Goal: Information Seeking & Learning: Learn about a topic

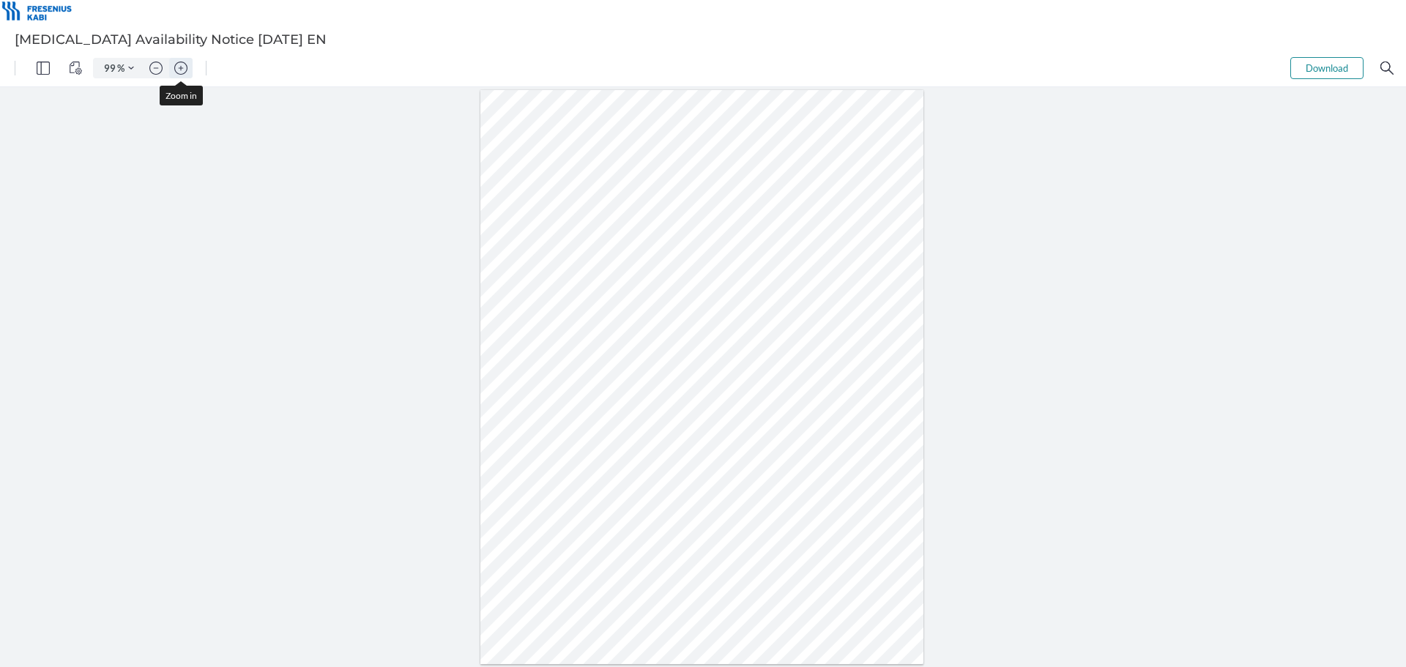
click at [182, 64] on img "Zoom in" at bounding box center [180, 67] width 13 height 13
type input "149"
click at [447, 414] on div at bounding box center [702, 386] width 668 height 864
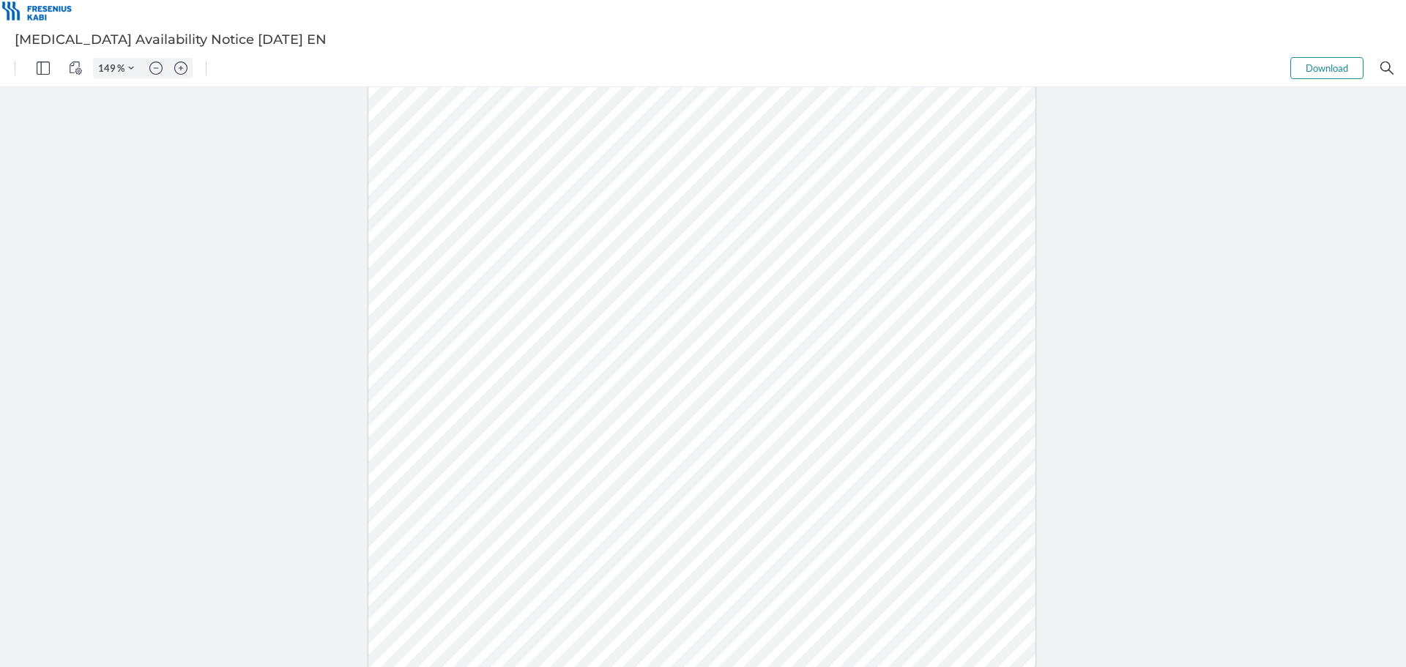
click at [447, 414] on div at bounding box center [702, 386] width 668 height 864
click at [447, 417] on div at bounding box center [702, 386] width 668 height 864
drag, startPoint x: 467, startPoint y: 416, endPoint x: 420, endPoint y: 416, distance: 46.9
click at [420, 416] on div at bounding box center [702, 386] width 668 height 864
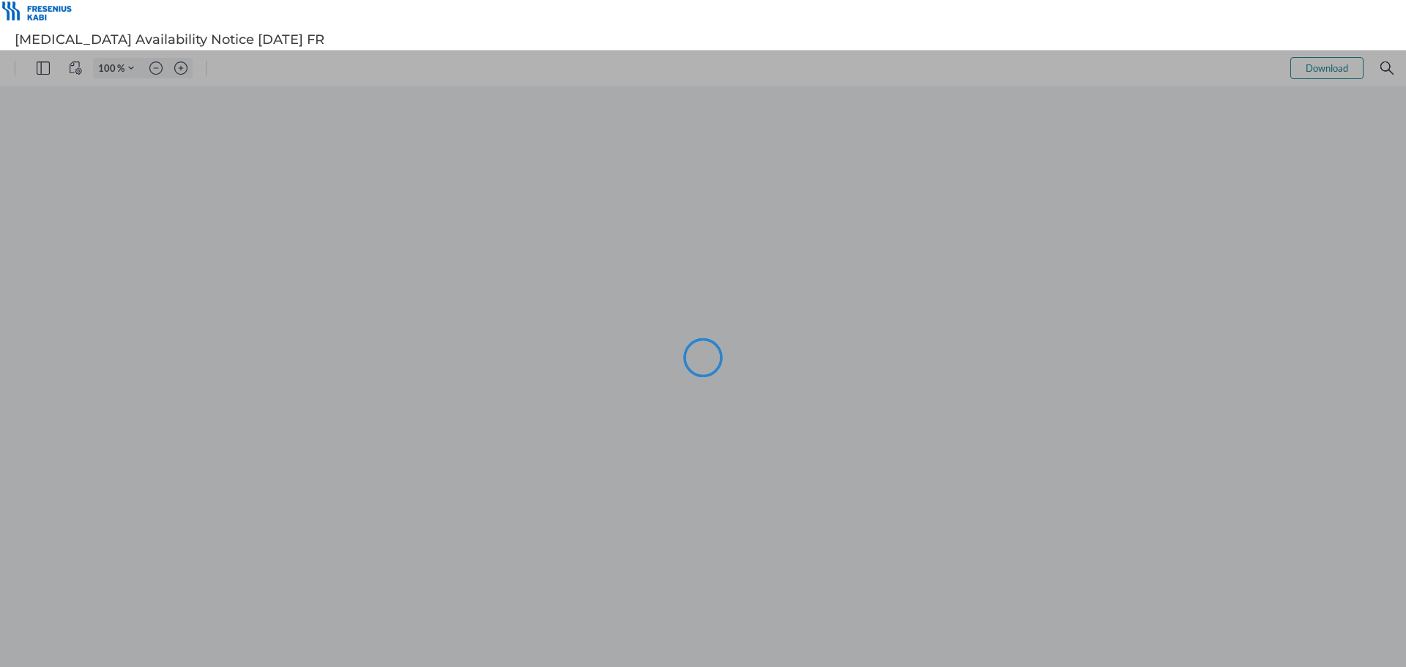
type input "99"
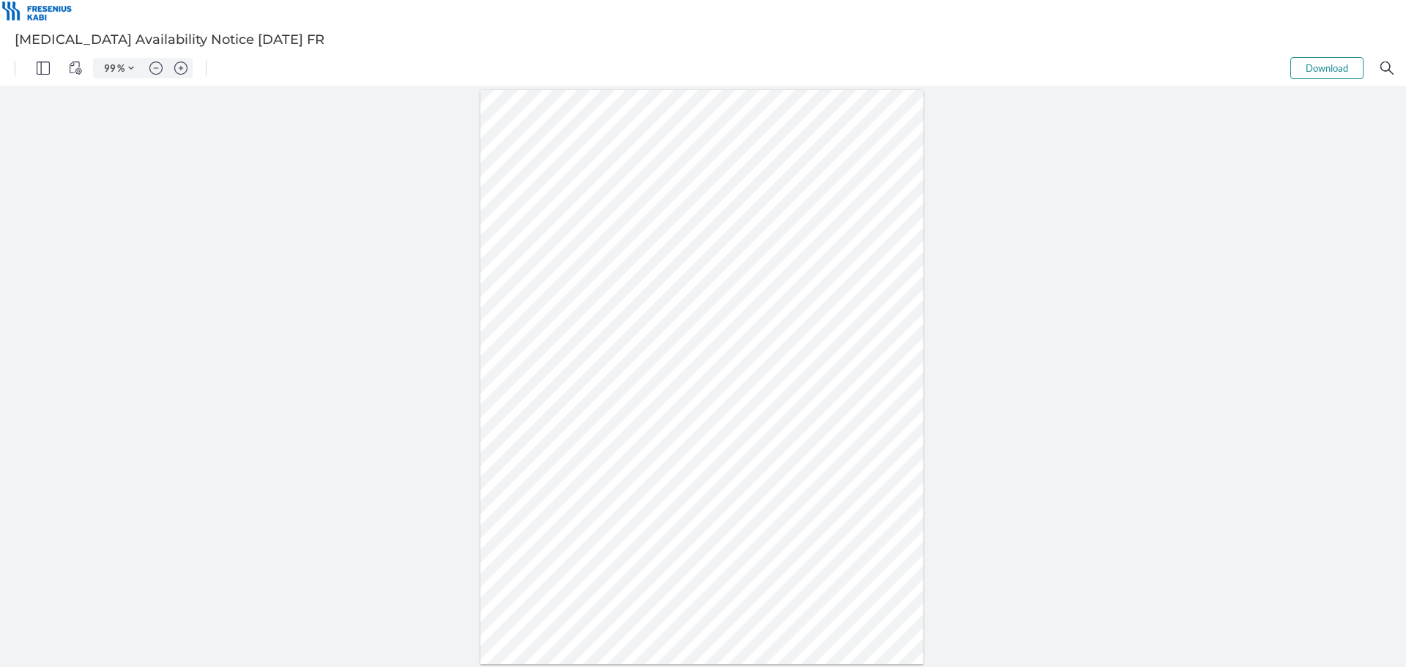
click at [530, 410] on div at bounding box center [702, 377] width 444 height 574
drag, startPoint x: 550, startPoint y: 414, endPoint x: 520, endPoint y: 413, distance: 30.0
click at [520, 413] on div at bounding box center [702, 377] width 444 height 574
drag, startPoint x: 558, startPoint y: 389, endPoint x: 528, endPoint y: 389, distance: 30.0
click at [528, 389] on div at bounding box center [702, 377] width 444 height 574
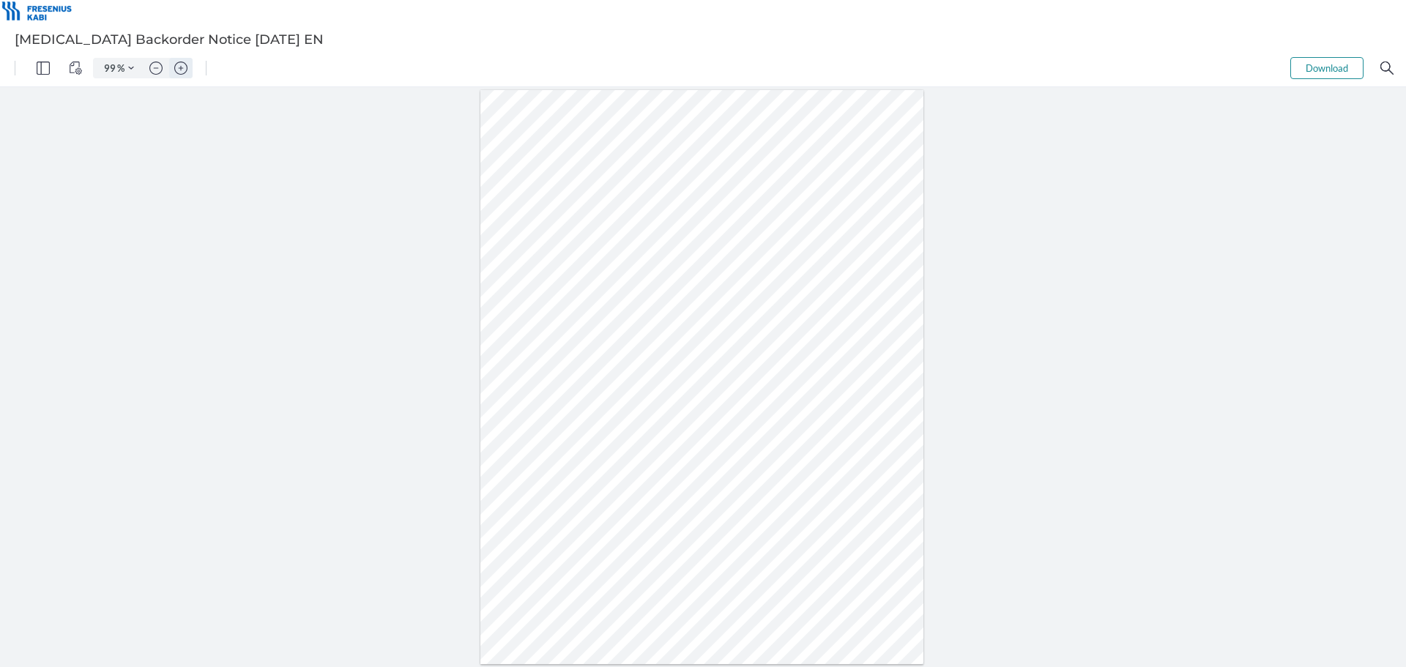
click at [176, 68] on img "Zoom in" at bounding box center [180, 67] width 13 height 13
click at [180, 67] on img "Zoom in" at bounding box center [180, 67] width 13 height 13
type input "149"
click at [449, 423] on div at bounding box center [702, 386] width 668 height 864
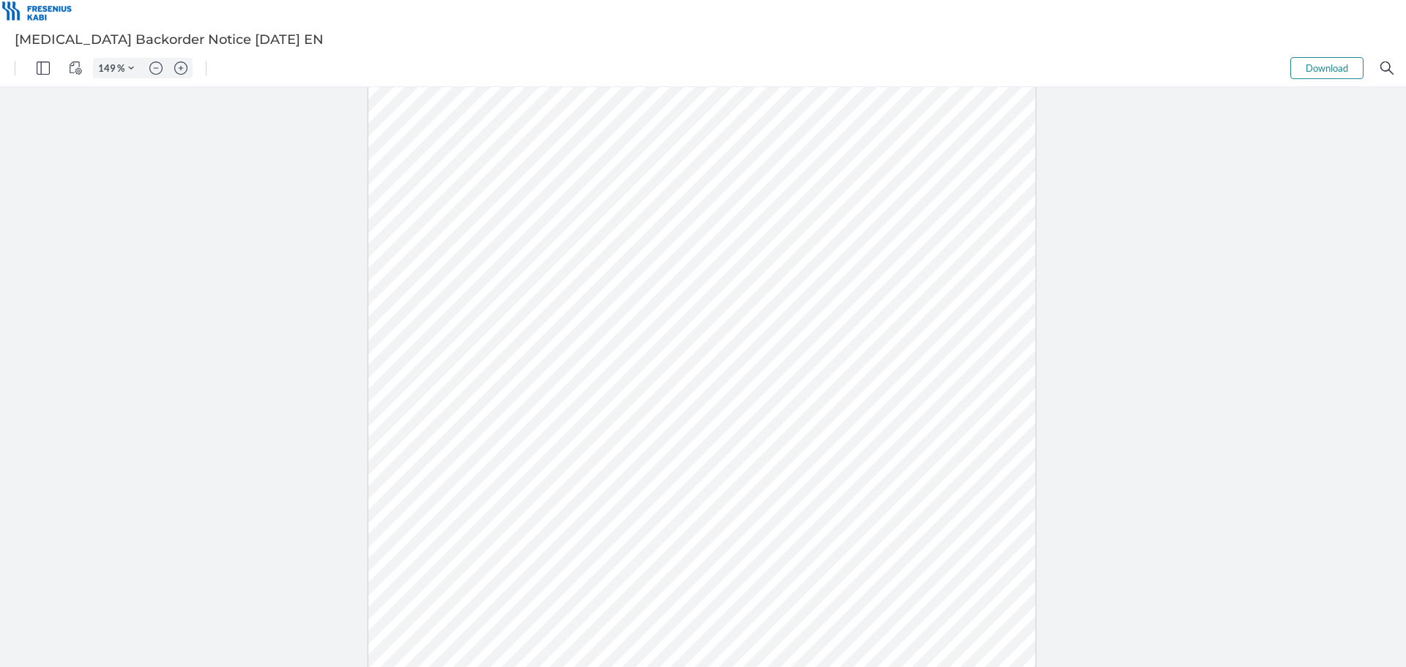
drag, startPoint x: 480, startPoint y: 401, endPoint x: 436, endPoint y: 400, distance: 44.7
click at [436, 400] on div at bounding box center [702, 386] width 668 height 864
